Goal: Task Accomplishment & Management: Manage account settings

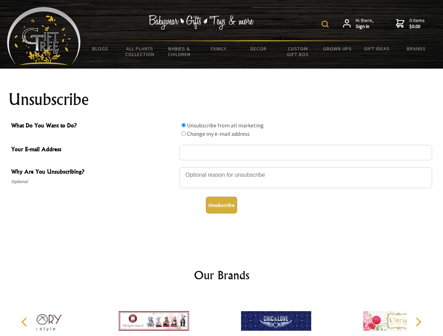
click at [326, 24] on img at bounding box center [324, 24] width 7 height 7
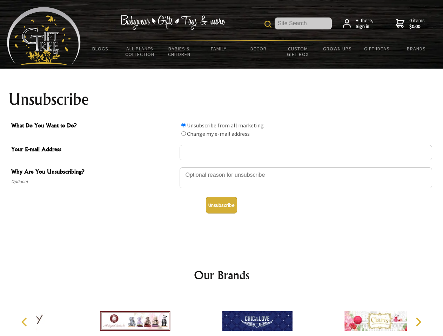
click at [221, 167] on div at bounding box center [305, 179] width 252 height 25
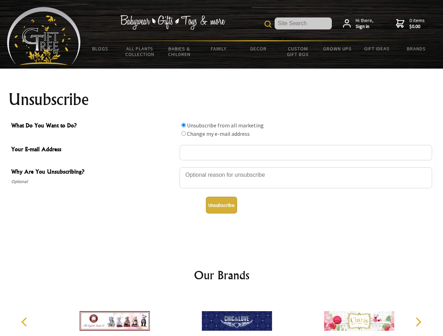
click at [183, 125] on input "What Do You Want to Do?" at bounding box center [183, 125] width 5 height 5
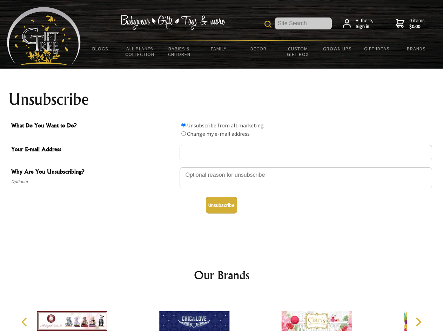
click at [183, 134] on input "What Do You Want to Do?" at bounding box center [183, 133] width 5 height 5
radio input "true"
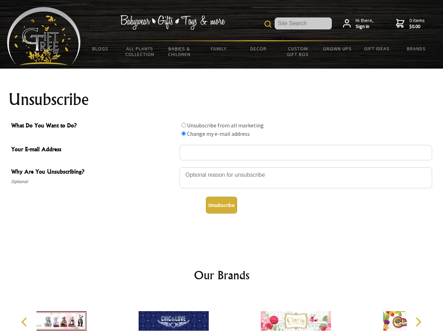
click at [221, 205] on button "Unsubscribe" at bounding box center [221, 205] width 31 height 17
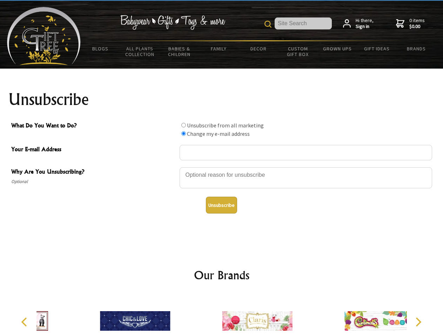
click at [221, 316] on div at bounding box center [257, 322] width 122 height 55
click at [25, 322] on icon "Previous" at bounding box center [24, 322] width 9 height 9
click at [418, 322] on icon "Next" at bounding box center [417, 322] width 9 height 9
